Goal: Task Accomplishment & Management: Complete application form

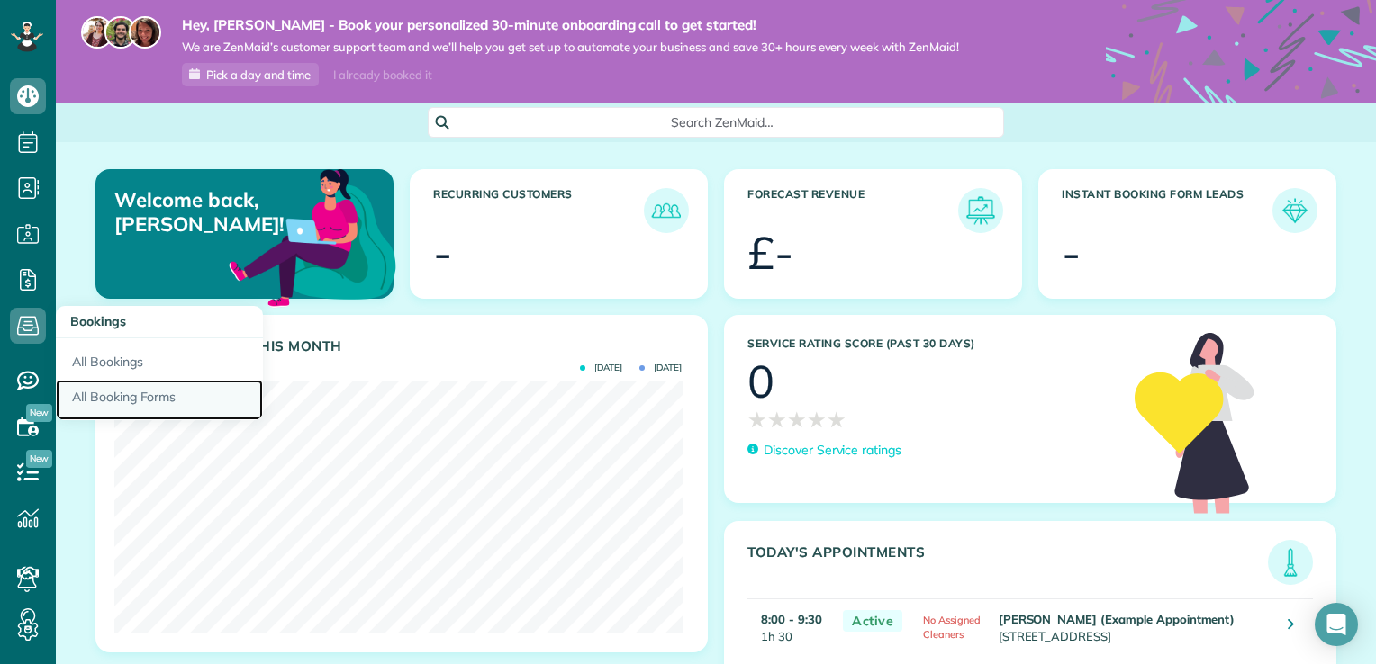
click at [130, 402] on link "All Booking Forms" at bounding box center [159, 400] width 207 height 41
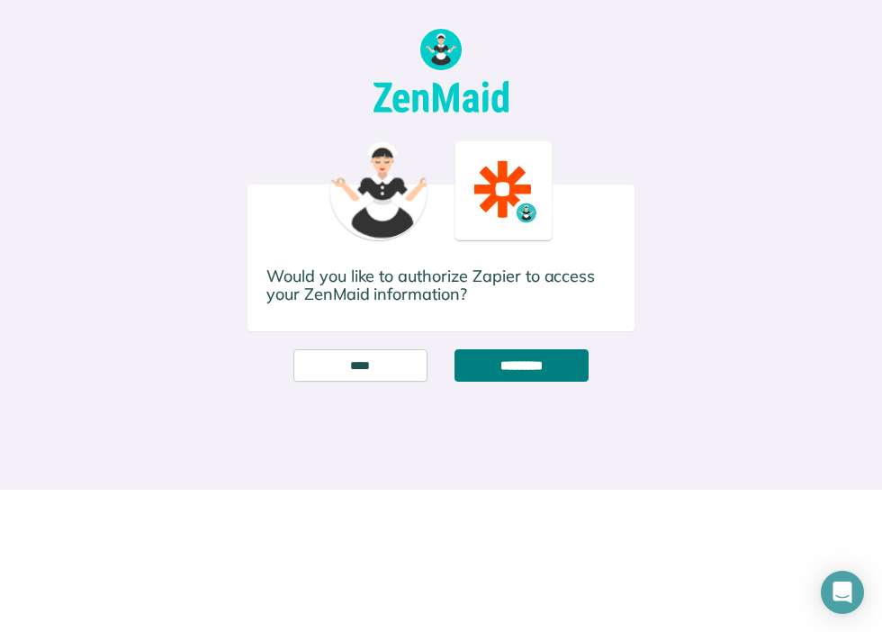
click at [507, 368] on input "*********" at bounding box center [522, 365] width 134 height 32
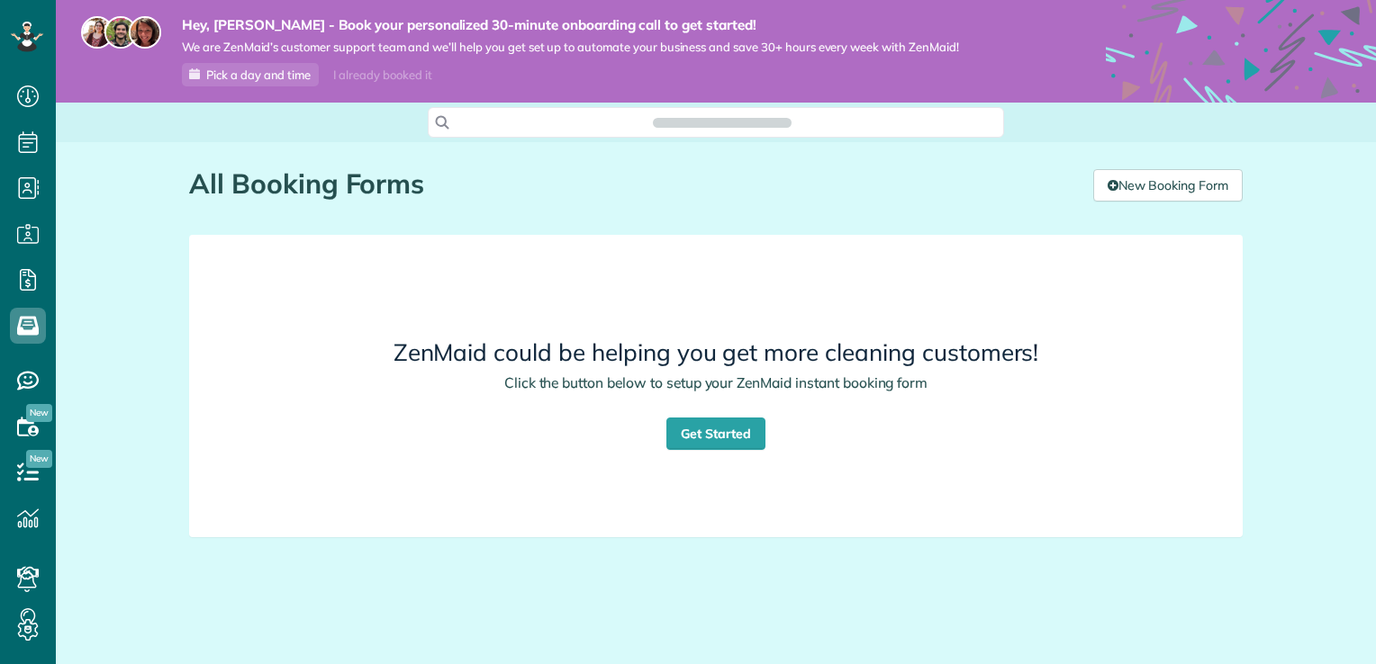
scroll to position [8, 8]
click at [742, 436] on link "Get Started" at bounding box center [715, 434] width 99 height 32
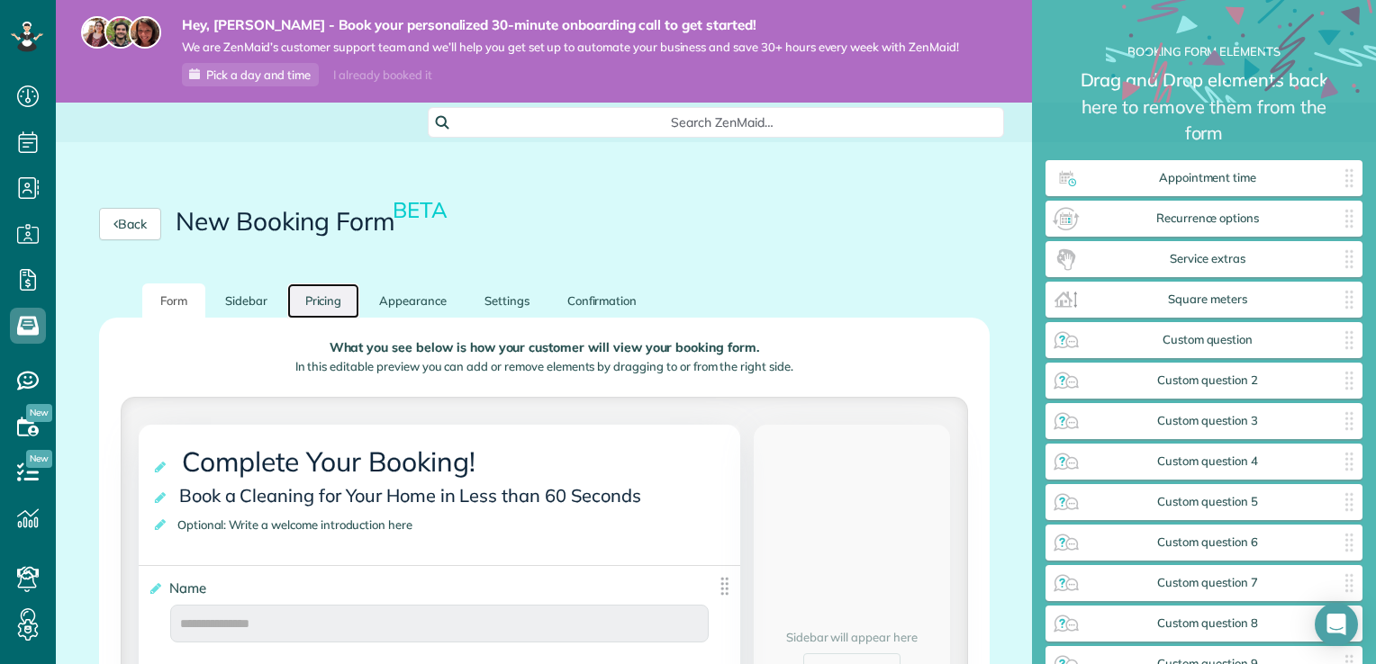
click at [335, 311] on link "Pricing" at bounding box center [323, 301] width 73 height 35
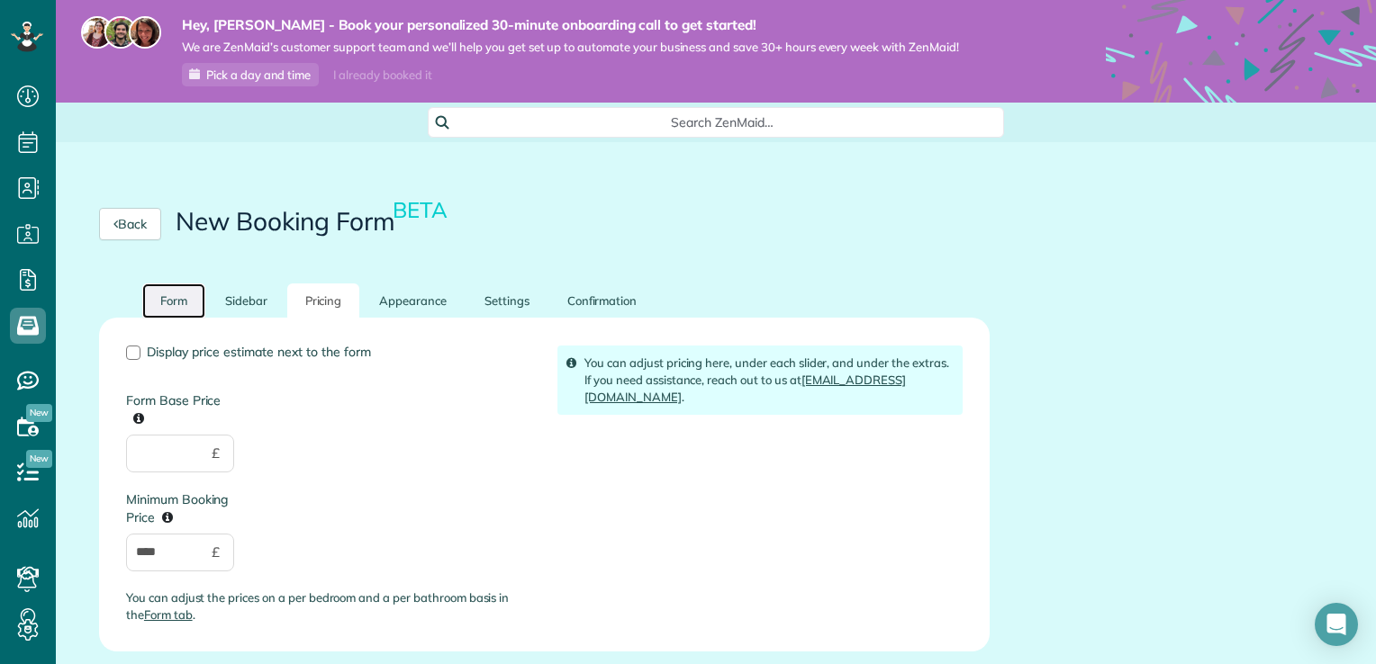
click at [167, 304] on link "Form" at bounding box center [173, 301] width 63 height 35
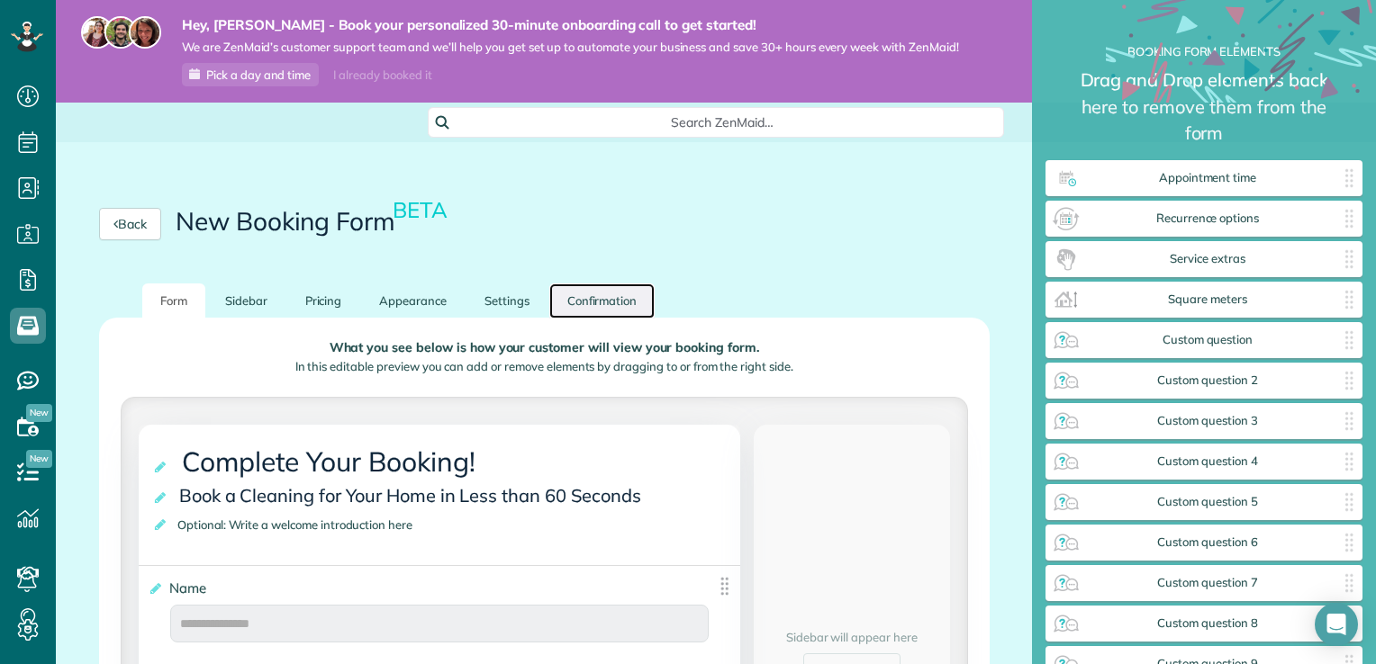
click at [597, 308] on link "Confirmation" at bounding box center [602, 301] width 106 height 35
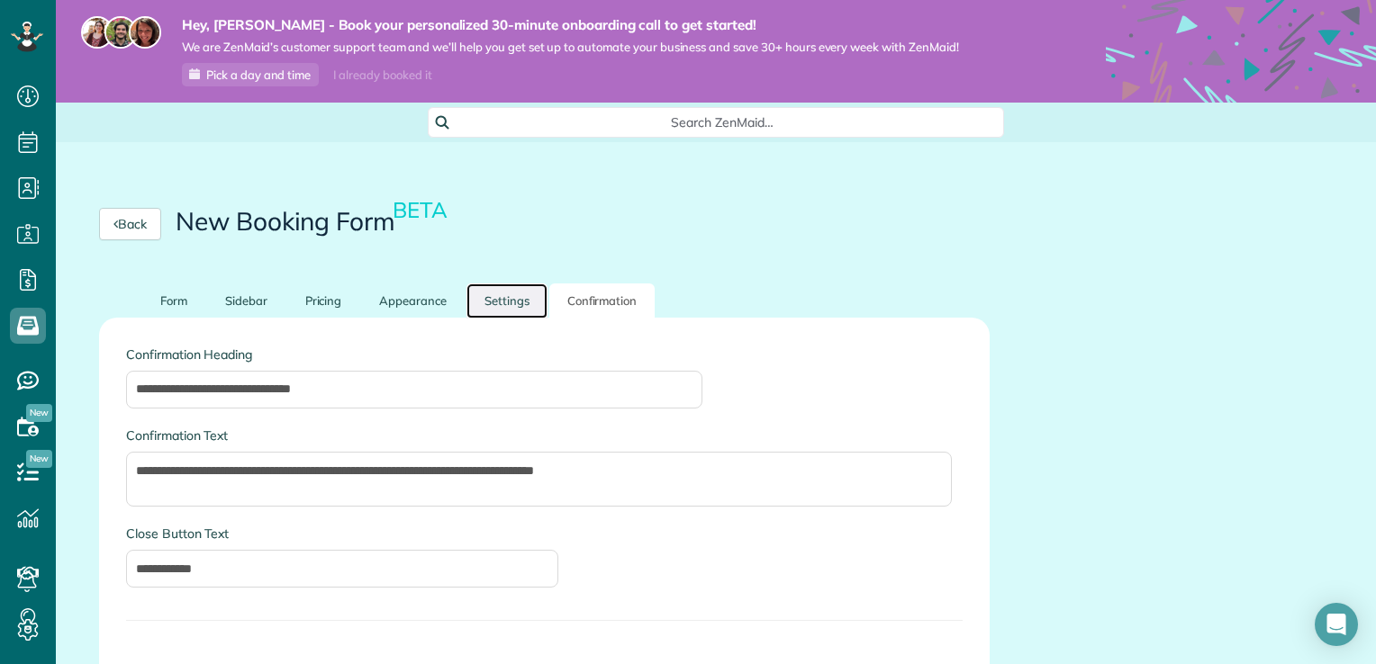
click at [510, 306] on link "Settings" at bounding box center [506, 301] width 81 height 35
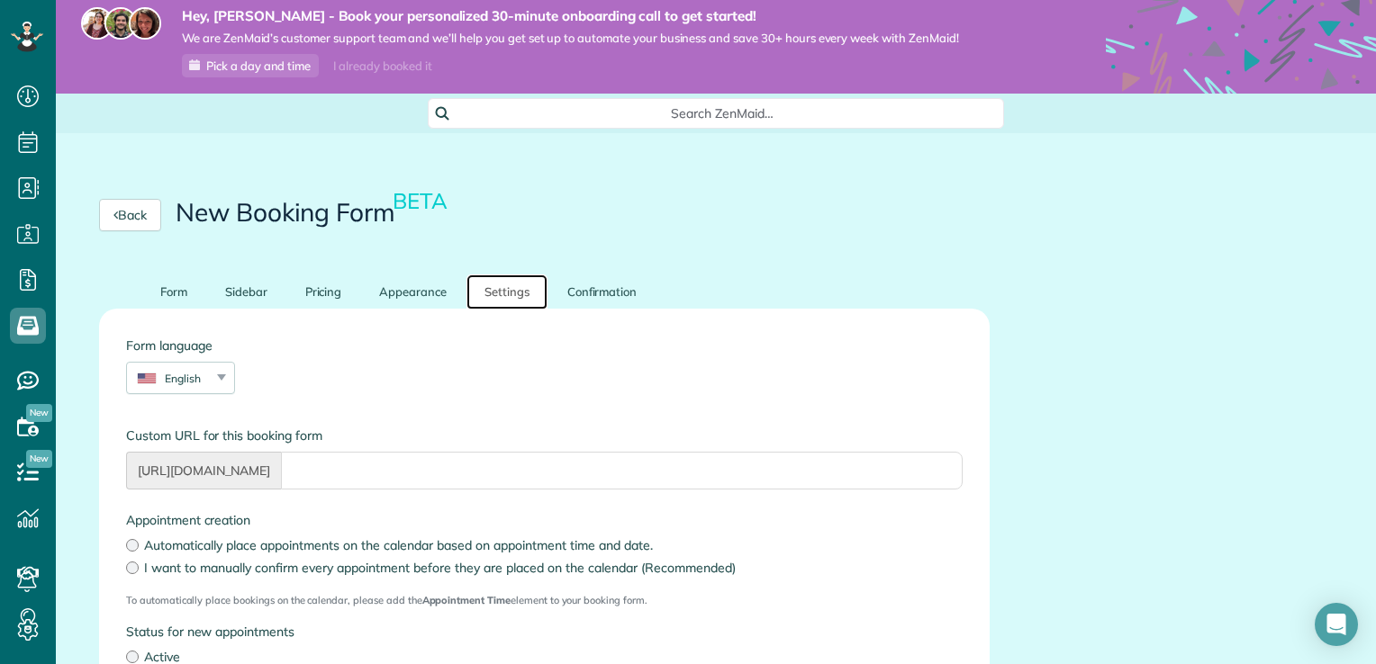
scroll to position [7, 0]
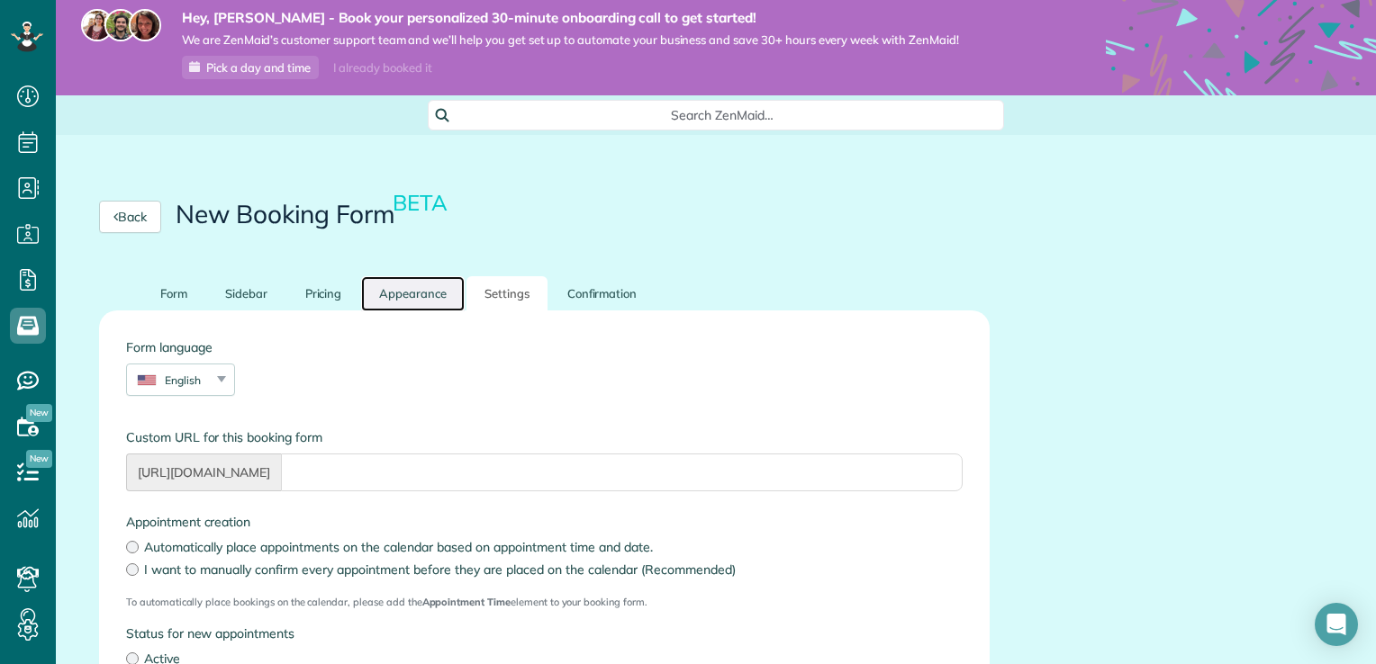
click at [419, 301] on link "Appearance" at bounding box center [413, 293] width 104 height 35
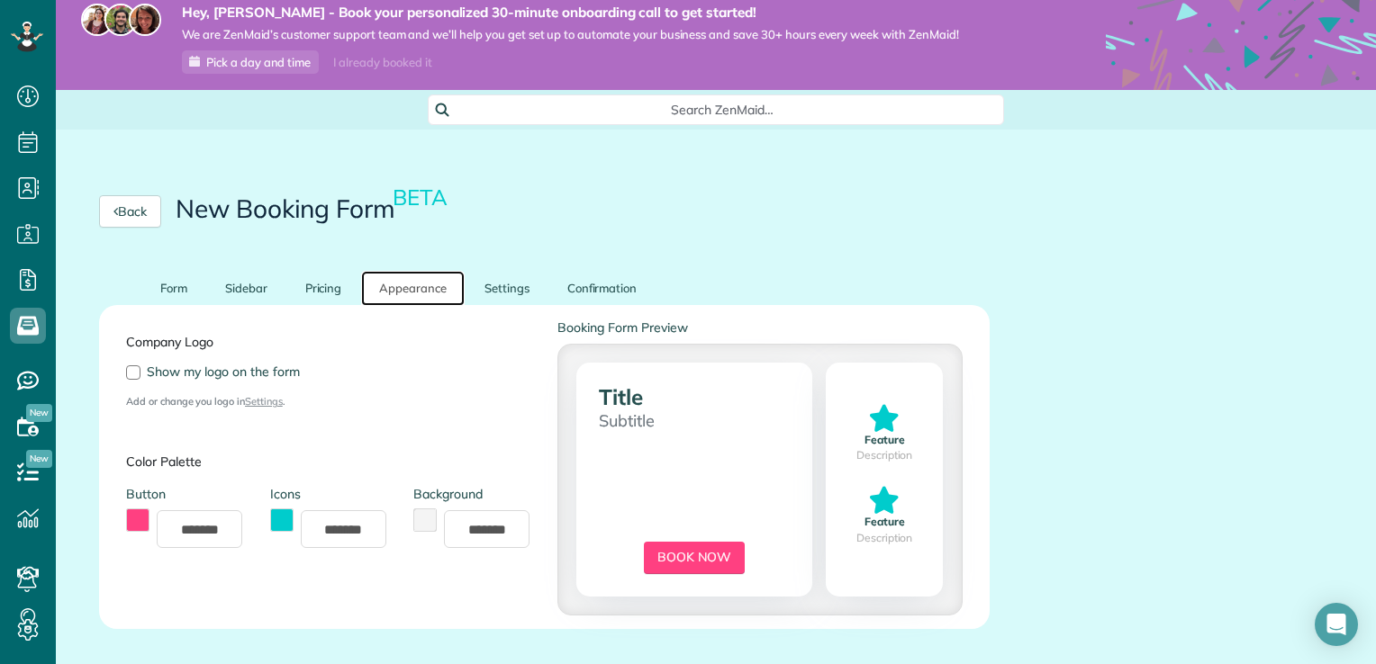
scroll to position [0, 0]
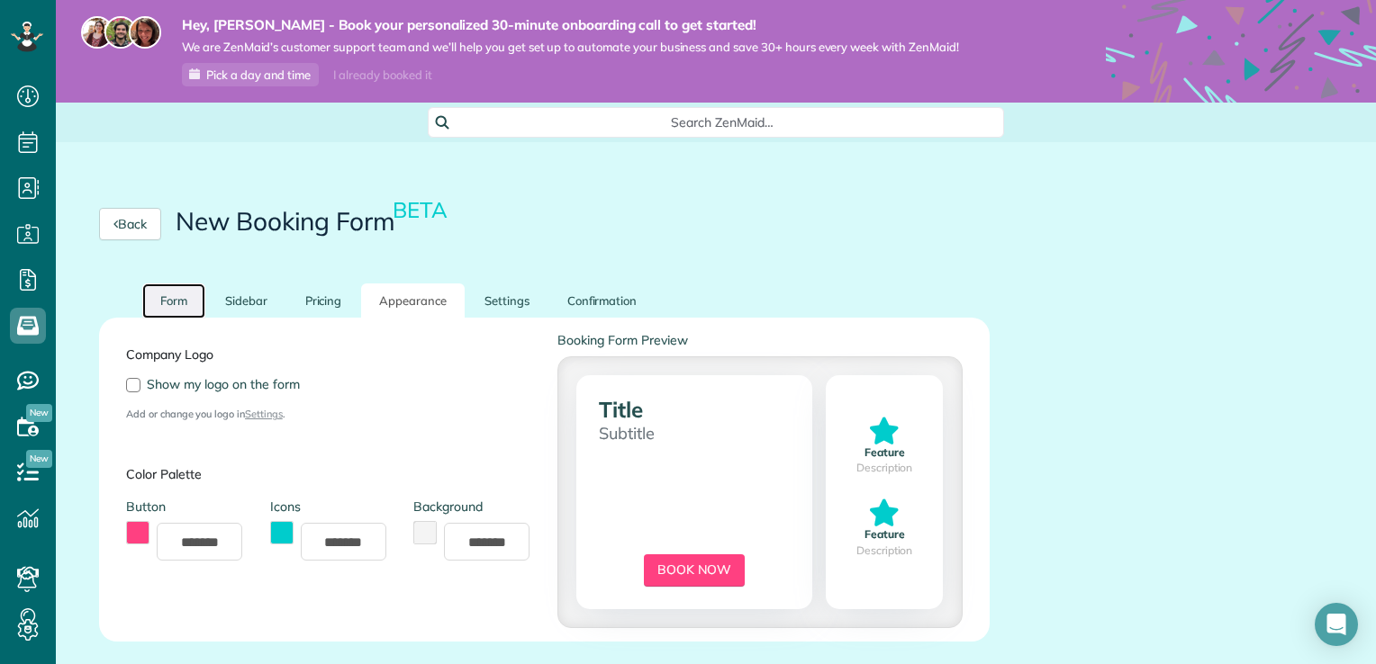
click at [179, 303] on link "Form" at bounding box center [173, 301] width 63 height 35
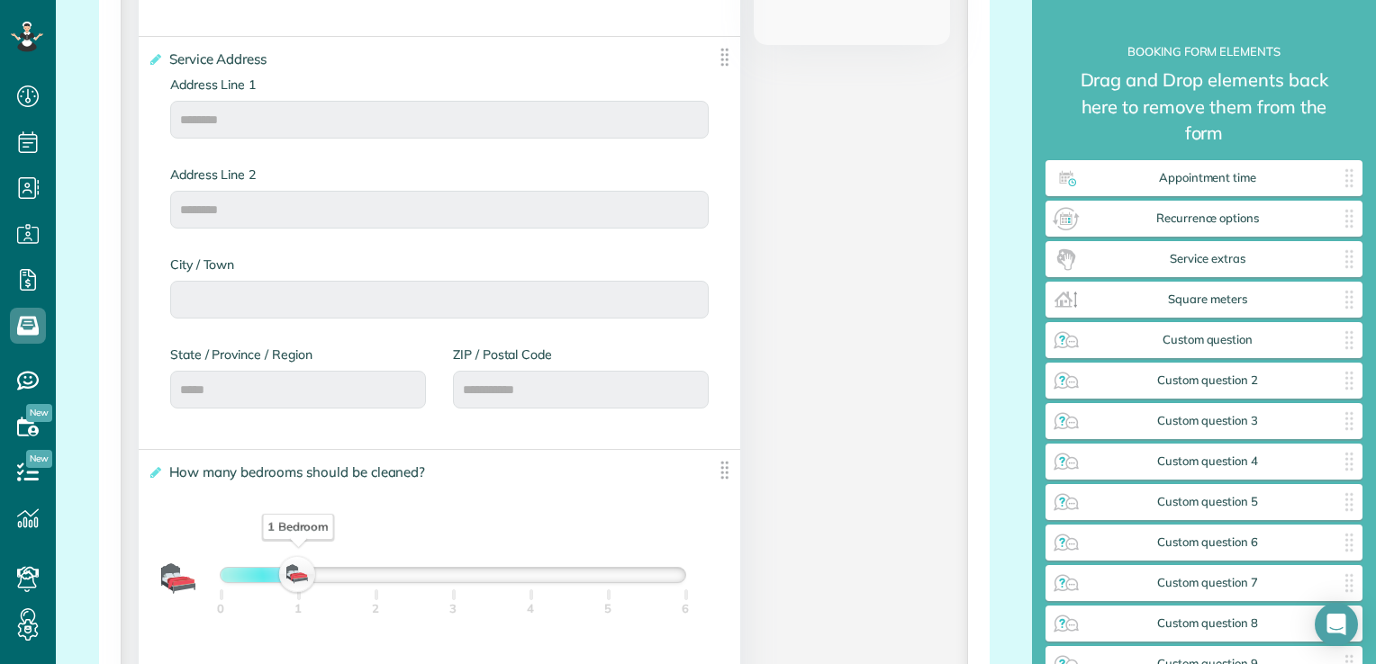
scroll to position [900, 0]
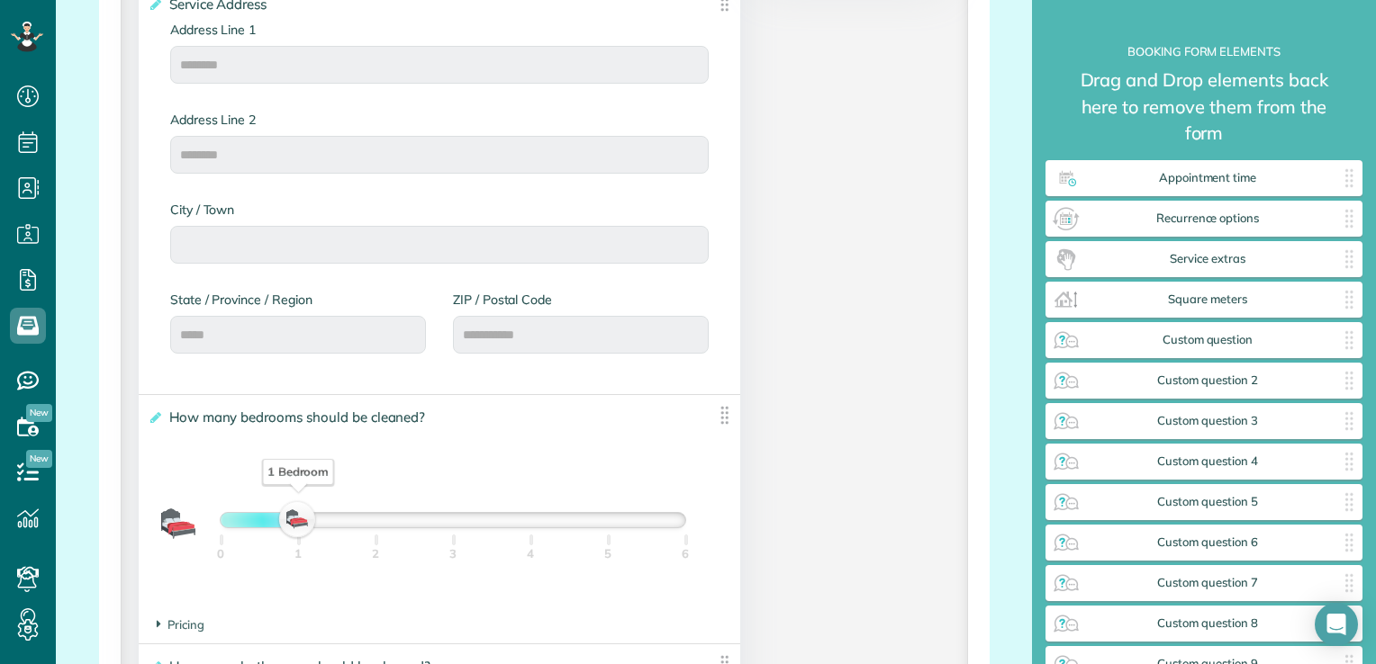
click at [511, 302] on label "ZIP / Postal Code" at bounding box center [581, 300] width 256 height 18
click at [277, 304] on label "State / Province / Region" at bounding box center [298, 300] width 256 height 18
click at [279, 308] on label "State / Province / Region" at bounding box center [298, 300] width 256 height 18
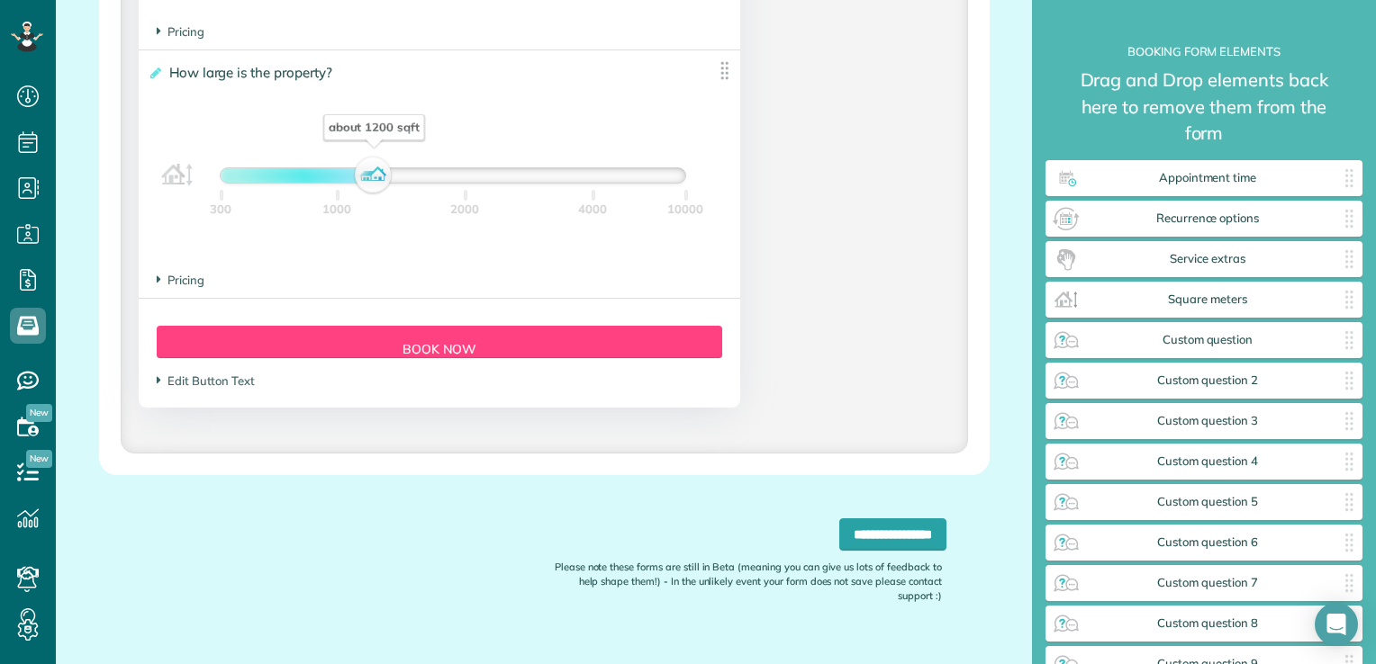
scroll to position [1797, 0]
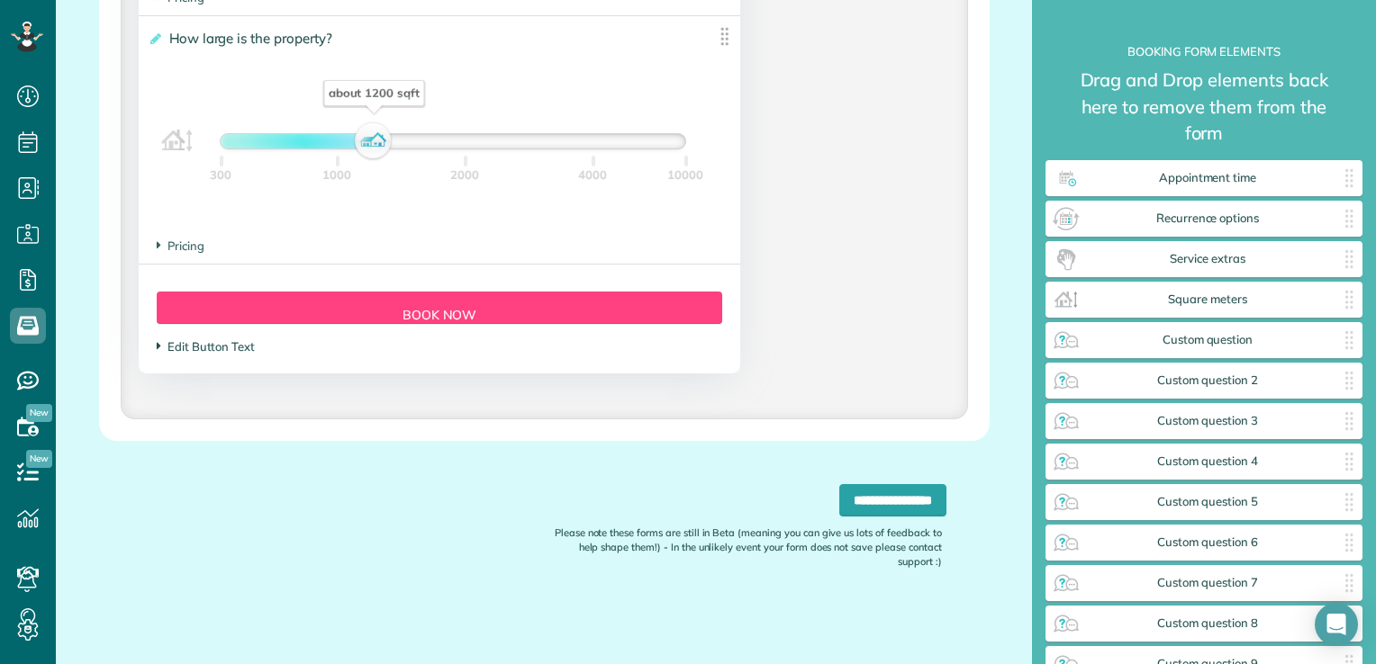
click at [238, 347] on span "Edit Button Text" at bounding box center [206, 346] width 98 height 14
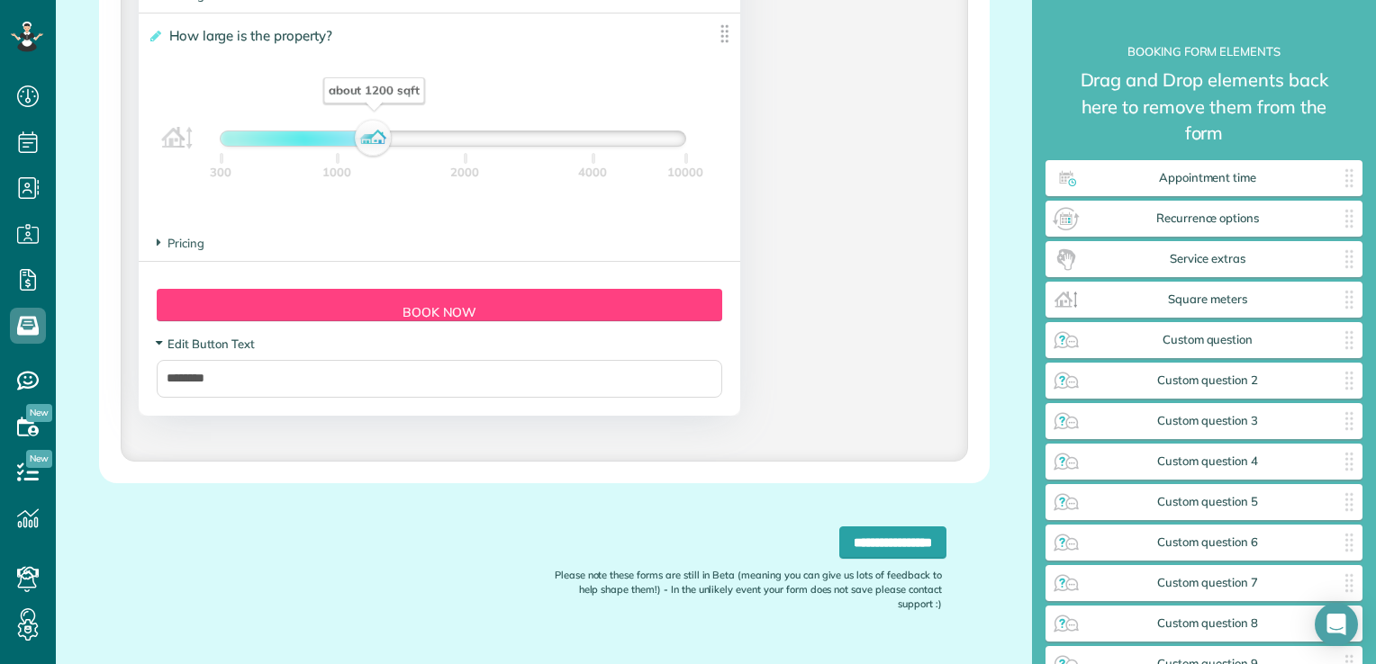
click at [238, 351] on span "Edit Button Text" at bounding box center [206, 344] width 98 height 14
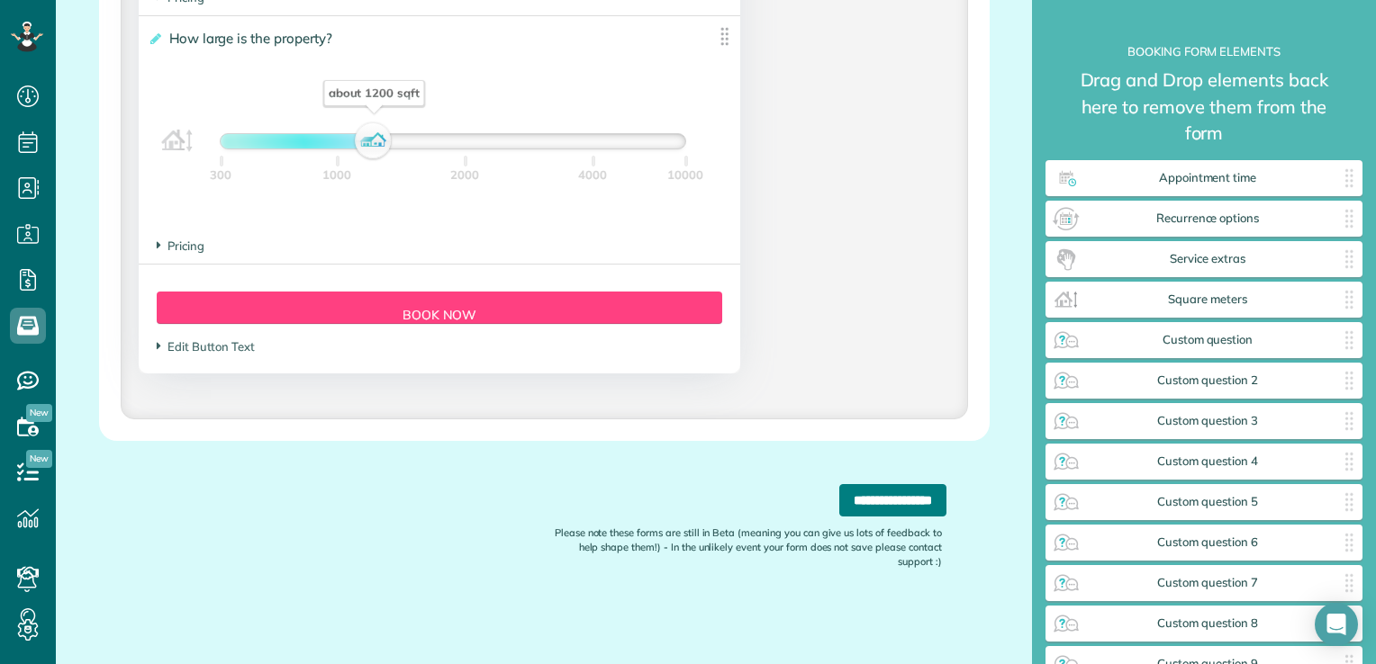
click at [870, 499] on input "**********" at bounding box center [892, 500] width 107 height 32
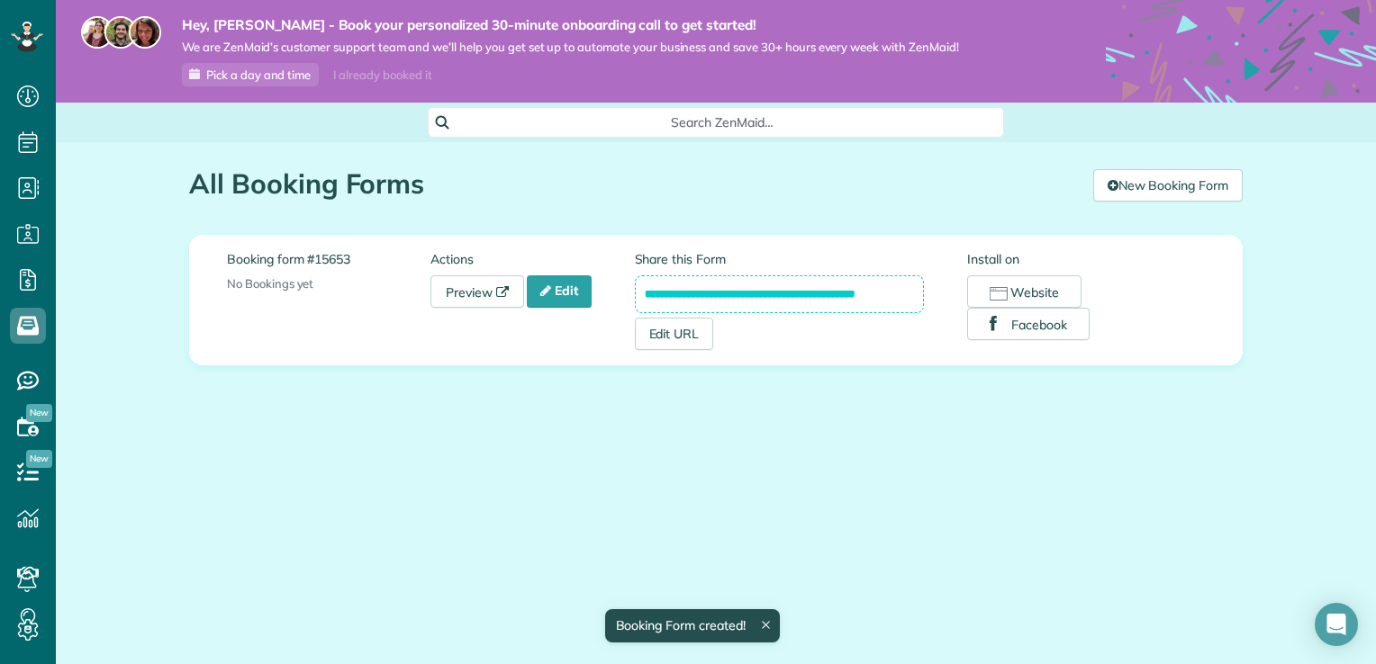
scroll to position [8, 8]
click at [1037, 293] on button "Website" at bounding box center [1024, 291] width 114 height 32
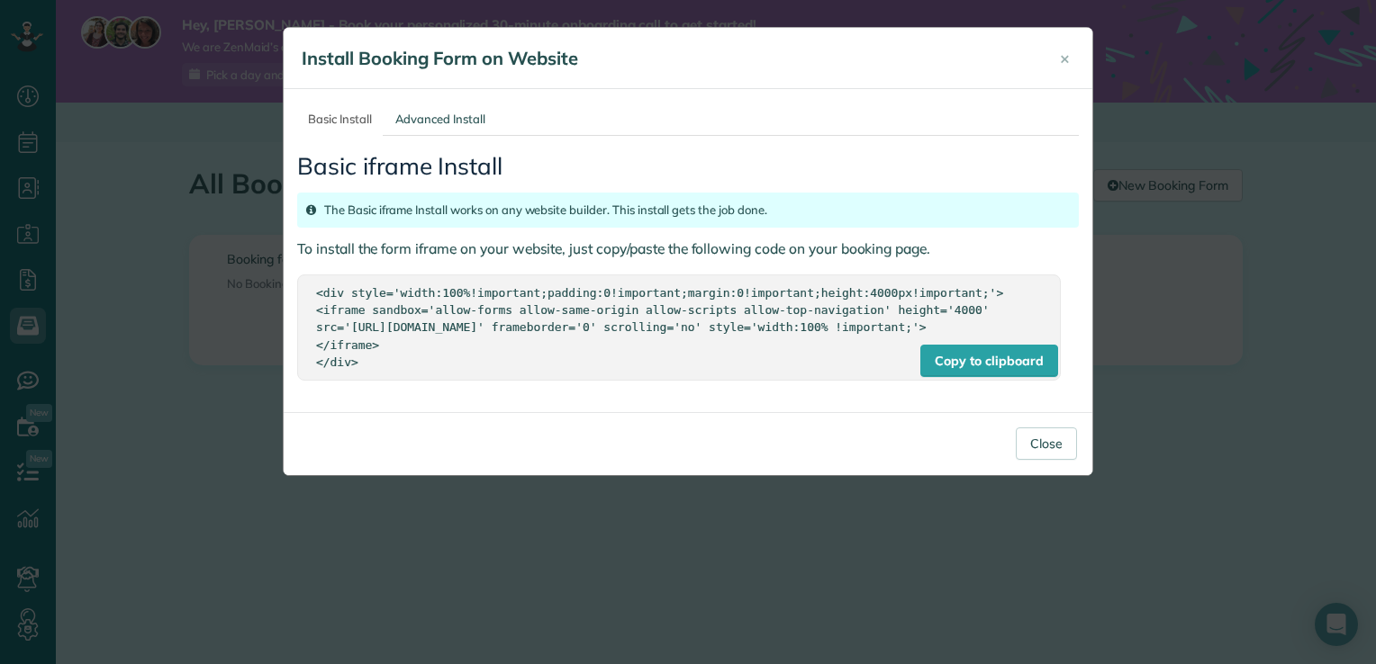
drag, startPoint x: 416, startPoint y: 376, endPoint x: 244, endPoint y: 275, distance: 199.3
click at [244, 275] on div "× Install Booking Form on Website Basic Install Advanced Install Basic iframe I…" at bounding box center [688, 332] width 1376 height 664
copy div "<div style='width:100%!important;padding:0!important;margin:0!important;height:…"
